Goal: Obtain resource: Obtain resource

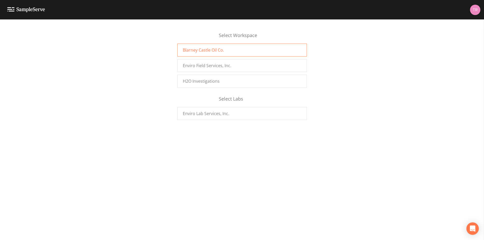
click at [212, 50] on span "Blarney Castle Oil Co." at bounding box center [203, 50] width 41 height 6
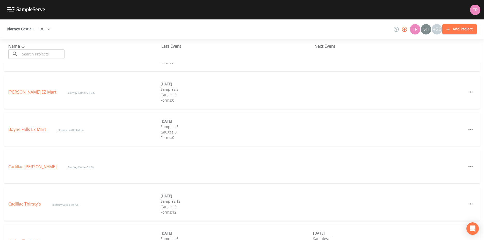
scroll to position [171, 0]
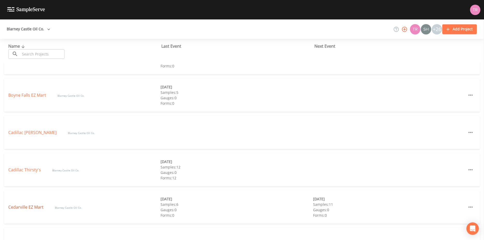
click at [25, 205] on link "Cedarville EZ Mart" at bounding box center [26, 207] width 36 height 6
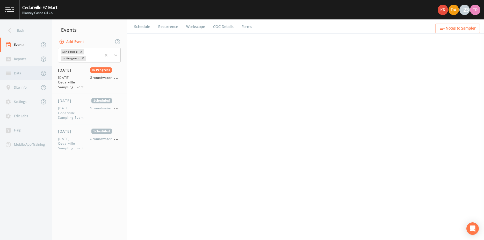
select select "0b1af911-289b-4d7b-9fdf-156f6d27a2cf"
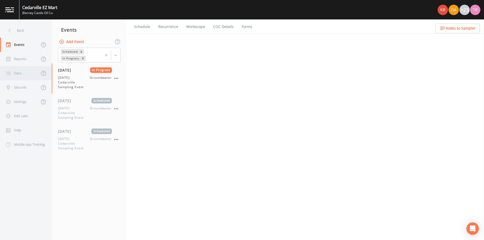
select select "0b1af911-289b-4d7b-9fdf-156f6d27a2cf"
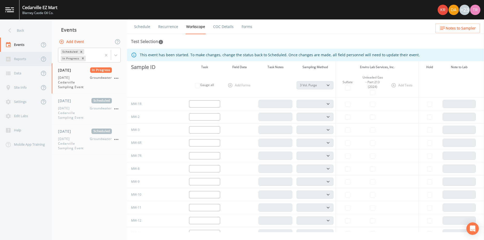
click at [21, 54] on div "Reports" at bounding box center [19, 59] width 39 height 14
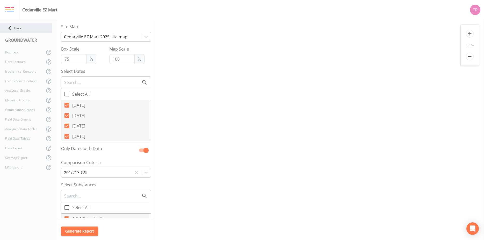
click at [12, 27] on icon at bounding box center [9, 28] width 9 height 9
select select "0b1af911-289b-4d7b-9fdf-156f6d27a2cf"
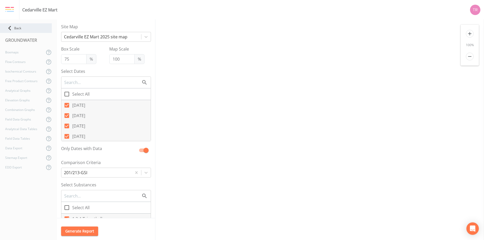
select select "0b1af911-289b-4d7b-9fdf-156f6d27a2cf"
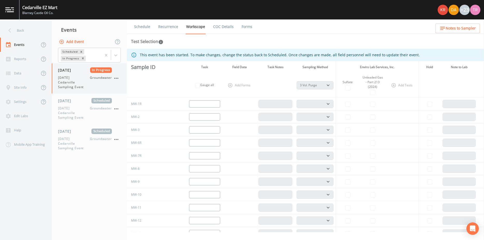
click at [65, 74] on div "[DATE] In Progress [DATE] [GEOGRAPHIC_DATA] Sampling Event Groundwater" at bounding box center [85, 78] width 54 height 22
select select "0b1af911-289b-4d7b-9fdf-156f6d27a2cf"
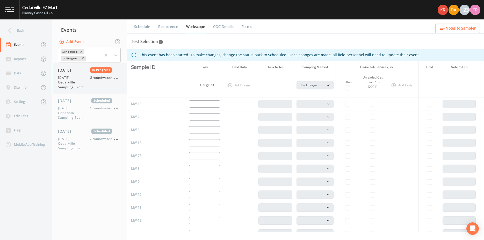
select select "0b1af911-289b-4d7b-9fdf-156f6d27a2cf"
click at [252, 25] on link "Forms" at bounding box center [247, 26] width 12 height 14
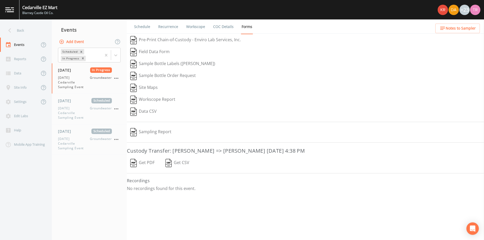
click at [135, 162] on img "button" at bounding box center [133, 163] width 6 height 8
click at [358, 129] on div "Sampling Report" at bounding box center [305, 132] width 357 height 12
click at [136, 162] on img "button" at bounding box center [133, 163] width 6 height 8
click at [142, 161] on button "Get PDF" at bounding box center [142, 163] width 31 height 12
click at [13, 61] on div "Reports" at bounding box center [19, 59] width 39 height 14
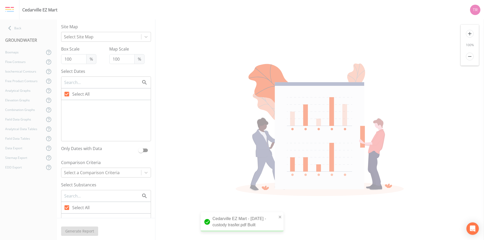
type input "75"
checkbox input "false"
checkbox input "true"
checkbox input "false"
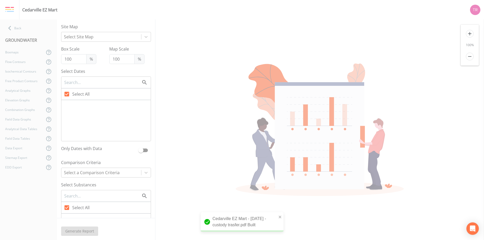
checkbox input "false"
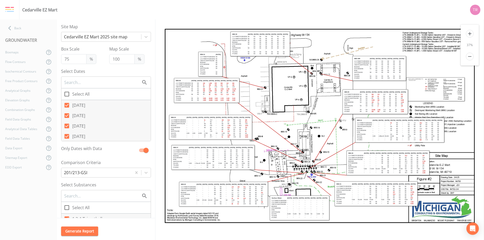
click at [68, 94] on icon at bounding box center [67, 94] width 6 height 6
click at [67, 94] on input "Select All" at bounding box center [63, 91] width 5 height 5
checkbox input "true"
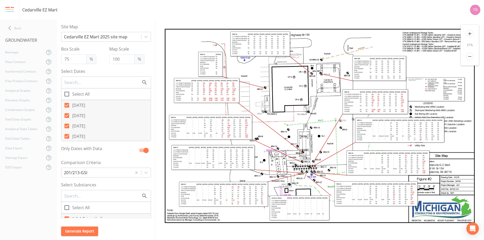
checkbox input "true"
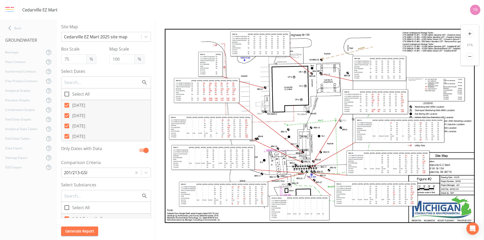
checkbox input "true"
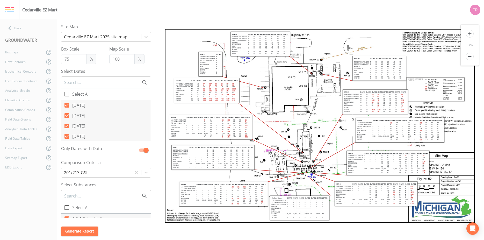
checkbox input "true"
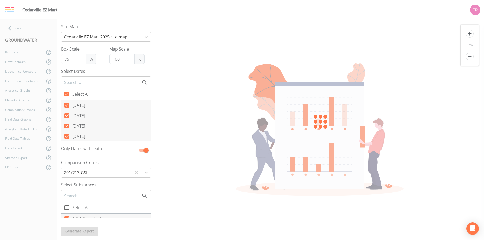
click at [68, 94] on icon at bounding box center [66, 94] width 5 height 5
click at [67, 94] on input "Select All" at bounding box center [63, 91] width 5 height 5
checkbox input "false"
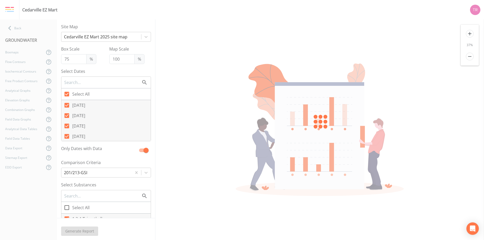
checkbox input "false"
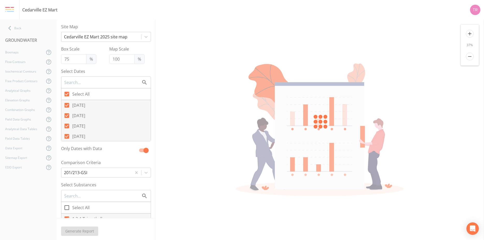
checkbox input "false"
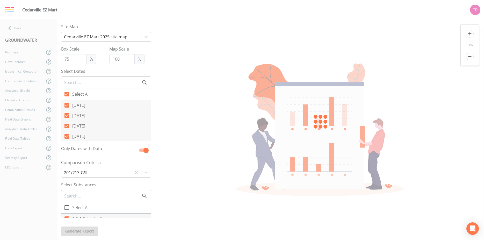
checkbox input "false"
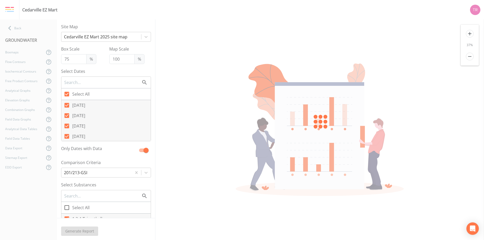
checkbox input "false"
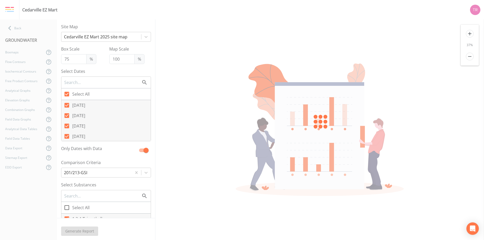
checkbox input "false"
click at [68, 104] on icon at bounding box center [67, 105] width 6 height 6
click at [67, 104] on input "[DATE]" at bounding box center [63, 102] width 5 height 5
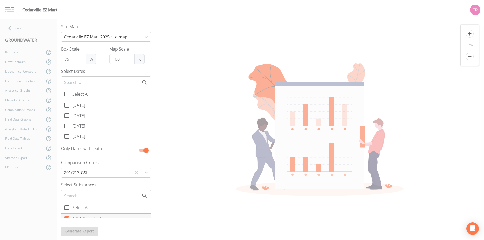
checkbox input "true"
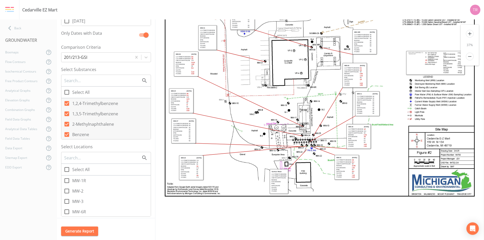
scroll to position [137, 0]
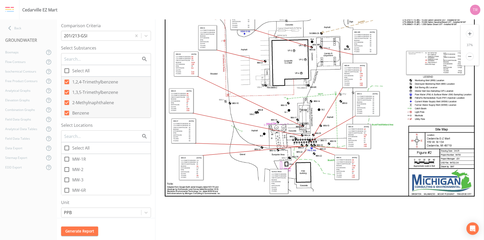
click at [67, 148] on icon at bounding box center [67, 148] width 6 height 6
click at [67, 148] on input "Select All" at bounding box center [63, 144] width 5 height 5
checkbox input "true"
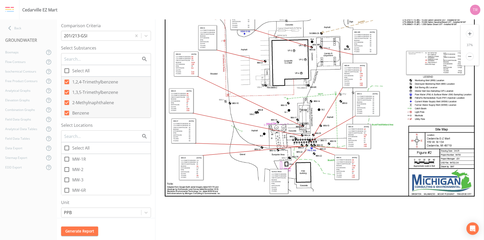
checkbox input "true"
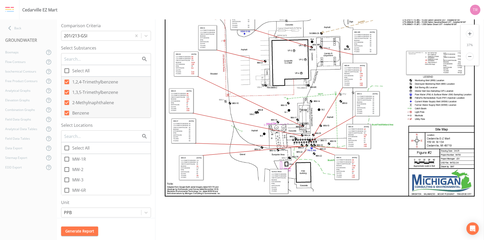
checkbox input "true"
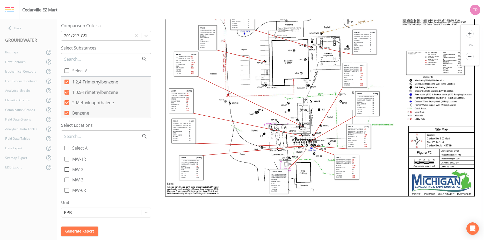
checkbox input "true"
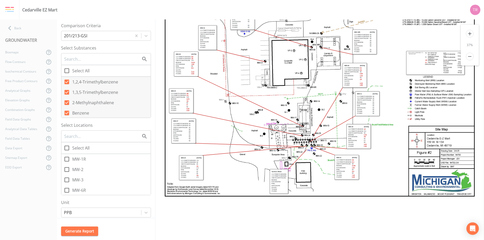
checkbox input "true"
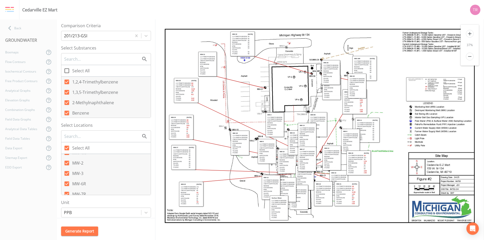
scroll to position [0, 0]
click at [67, 146] on icon at bounding box center [66, 147] width 5 height 5
click at [67, 146] on input "Select All" at bounding box center [63, 144] width 5 height 5
checkbox input "false"
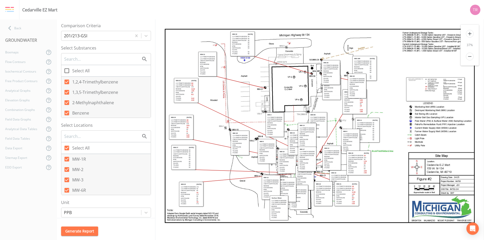
checkbox input "false"
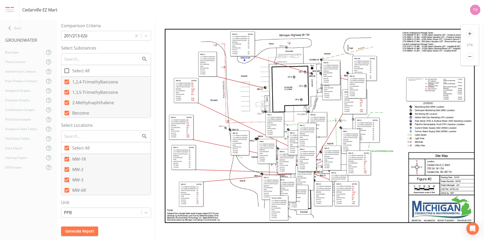
checkbox input "false"
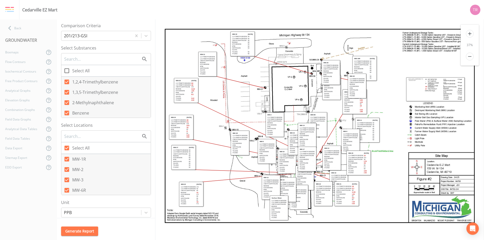
checkbox input "false"
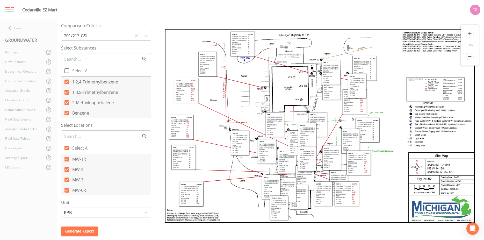
checkbox input "false"
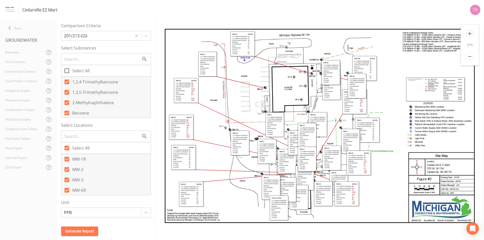
checkbox input "false"
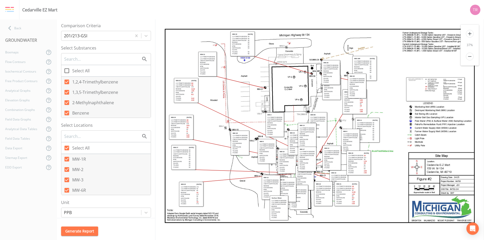
checkbox input "false"
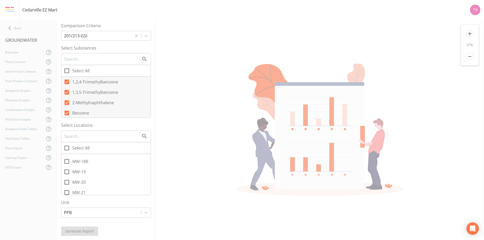
scroll to position [171, 0]
click at [67, 165] on icon at bounding box center [67, 164] width 6 height 6
click at [67, 164] on input "MW-19" at bounding box center [63, 161] width 5 height 5
checkbox input "true"
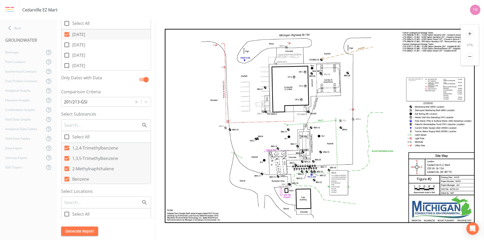
scroll to position [70, 0]
click at [92, 228] on button "Generate Report" at bounding box center [79, 231] width 37 height 10
click at [27, 126] on div "Analytical Data Tables" at bounding box center [22, 129] width 45 height 10
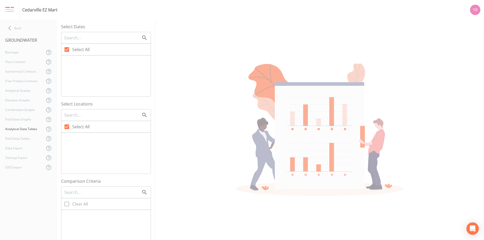
checkbox input "false"
checkbox input "true"
checkbox input "false"
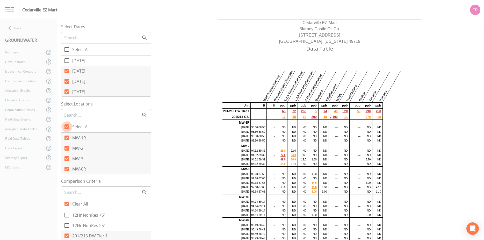
click at [67, 124] on icon at bounding box center [66, 126] width 5 height 5
click at [67, 124] on input "Select All" at bounding box center [63, 123] width 5 height 5
checkbox input "false"
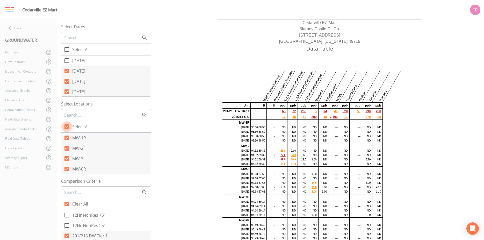
checkbox input "false"
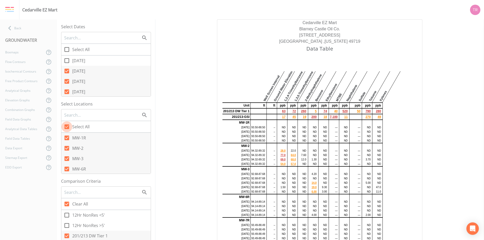
checkbox input "false"
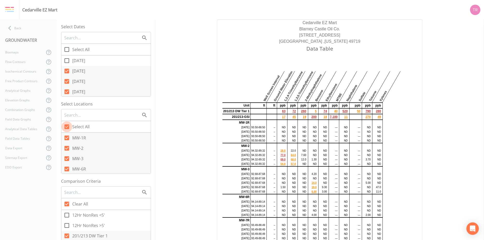
checkbox input "false"
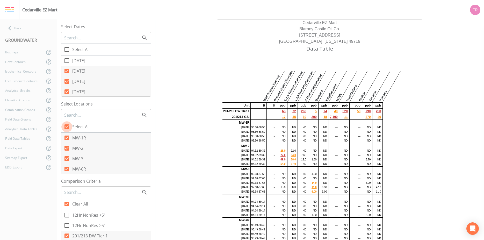
checkbox input "false"
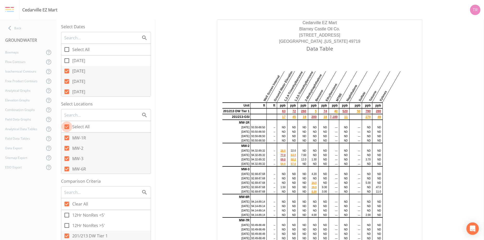
checkbox input "false"
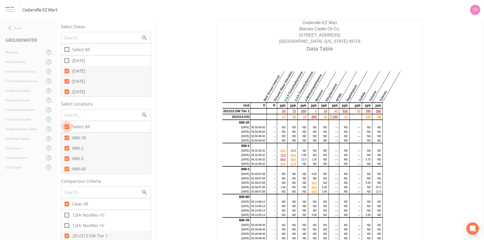
checkbox input "false"
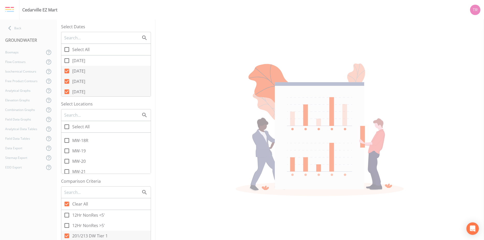
scroll to position [171, 0]
click at [68, 142] on icon at bounding box center [67, 143] width 6 height 6
click at [67, 142] on input "MW-19" at bounding box center [63, 139] width 5 height 5
checkbox input "true"
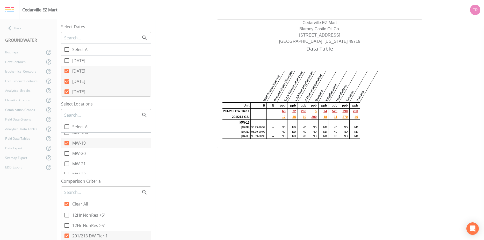
click at [68, 51] on icon at bounding box center [66, 49] width 5 height 5
click at [67, 49] on input "Select All" at bounding box center [63, 46] width 5 height 5
checkbox input "true"
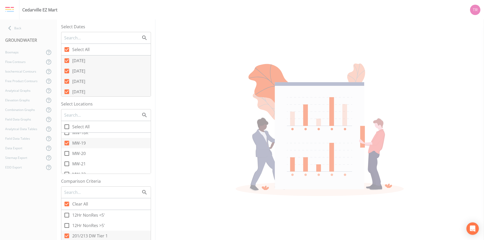
click at [68, 50] on icon at bounding box center [66, 49] width 5 height 5
click at [67, 49] on input "Select All" at bounding box center [63, 46] width 5 height 5
checkbox input "false"
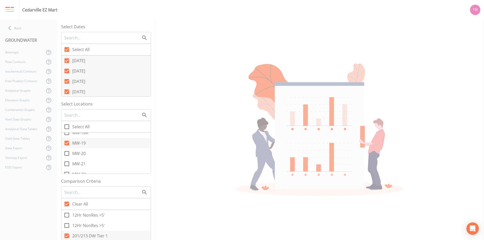
checkbox input "false"
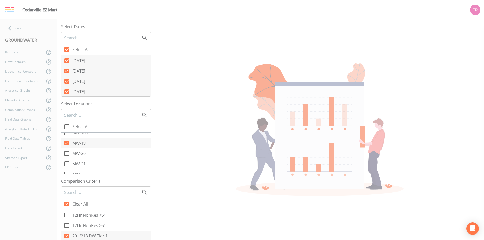
checkbox input "false"
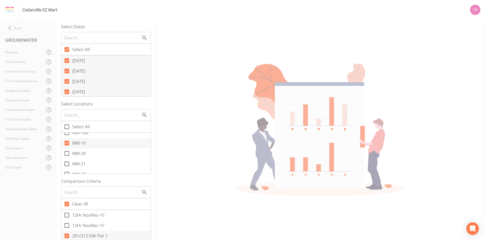
checkbox input "false"
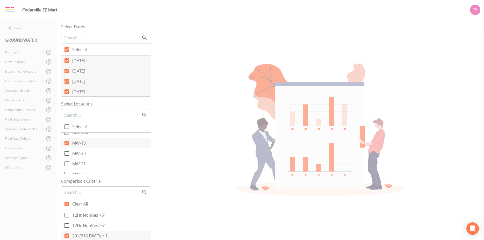
checkbox input "false"
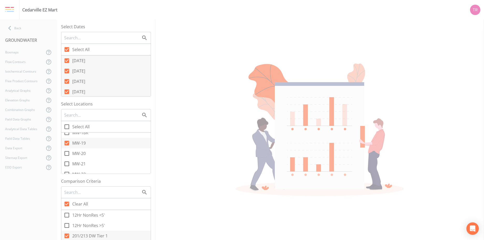
checkbox input "false"
click at [67, 60] on icon at bounding box center [67, 60] width 6 height 6
click at [67, 60] on input "[DATE]" at bounding box center [63, 57] width 5 height 5
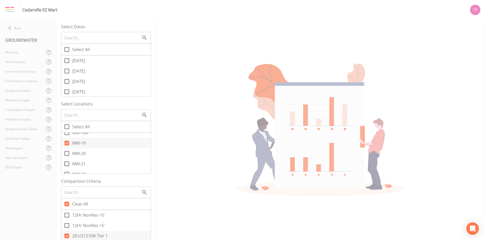
checkbox input "true"
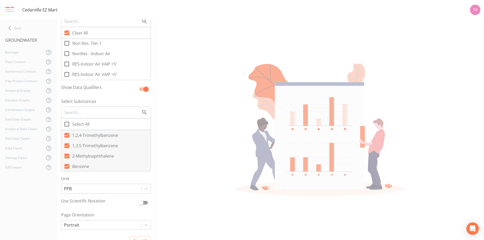
click at [66, 122] on input "Select All" at bounding box center [63, 121] width 5 height 5
checkbox input "true"
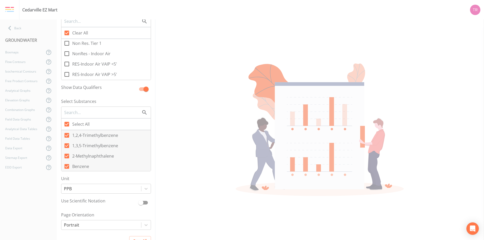
checkbox input "true"
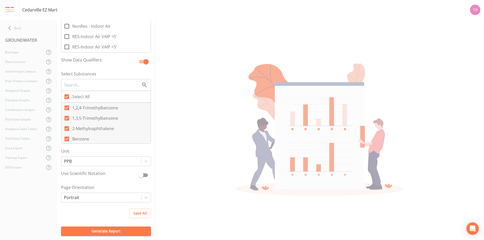
click at [128, 228] on button "Generate Report" at bounding box center [106, 231] width 90 height 10
click at [111, 231] on button "Generate Report" at bounding box center [106, 231] width 90 height 10
click at [113, 229] on button "Generate Report" at bounding box center [106, 231] width 90 height 10
